Goal: Navigation & Orientation: Find specific page/section

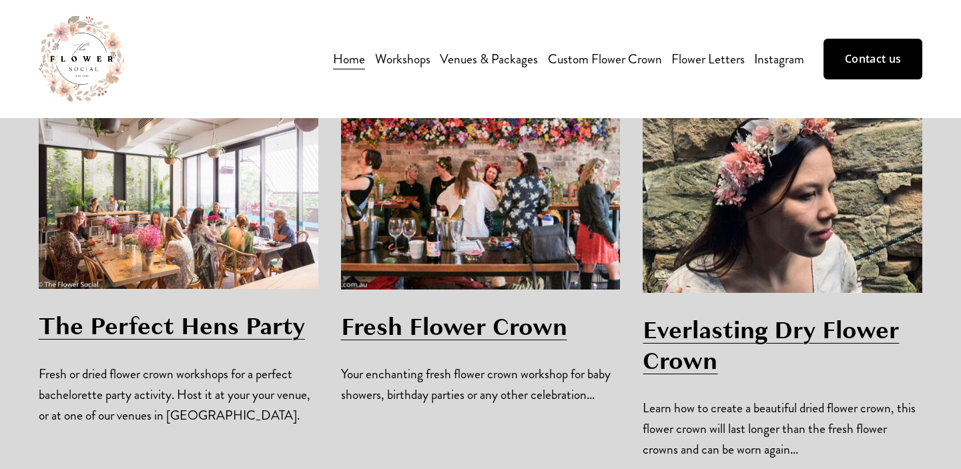
scroll to position [857, 0]
click at [0, 0] on span "Flower Arrangement Workshop" at bounding box center [0, 0] width 0 height 0
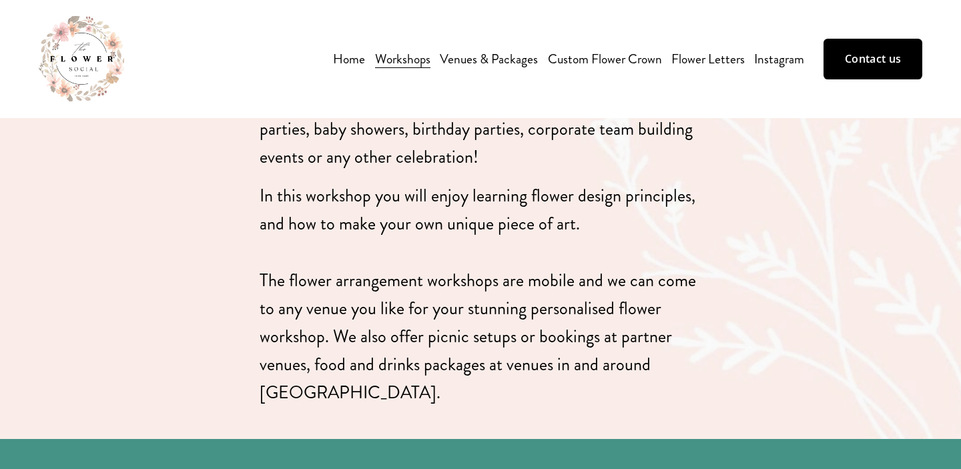
scroll to position [619, 0]
click at [0, 0] on span "Christmas Wreath Workshop" at bounding box center [0, 0] width 0 height 0
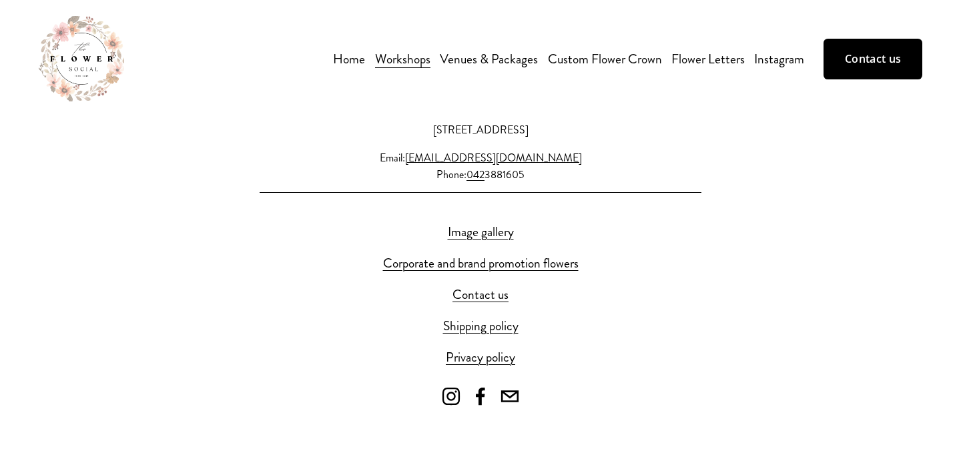
scroll to position [750, 0]
click at [465, 233] on link "Image gallery" at bounding box center [481, 233] width 66 height 21
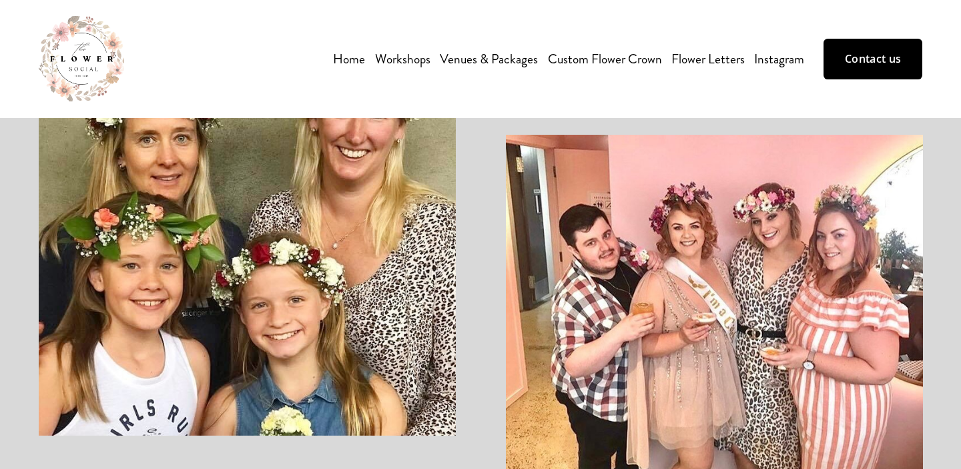
scroll to position [1253, 0]
